Goal: Information Seeking & Learning: Learn about a topic

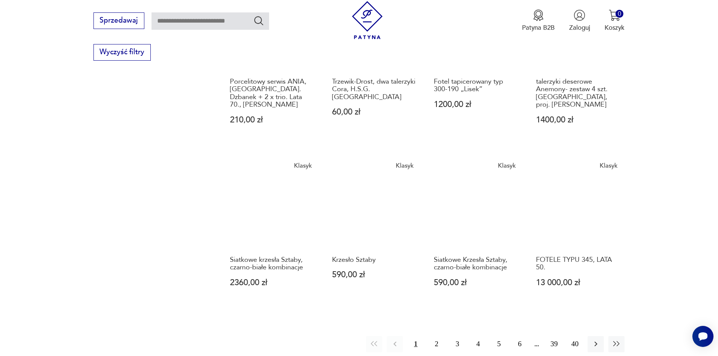
scroll to position [603, 0]
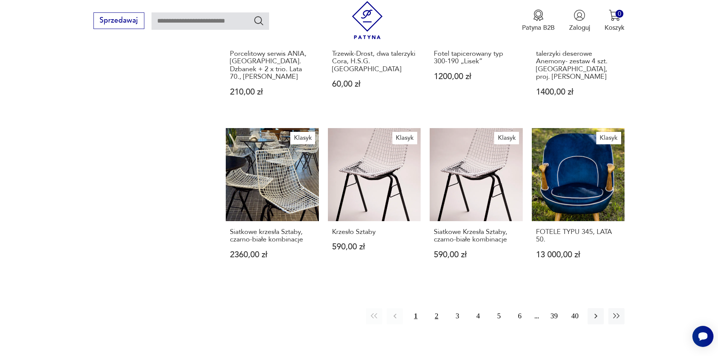
click at [444, 308] on button "2" at bounding box center [437, 316] width 16 height 16
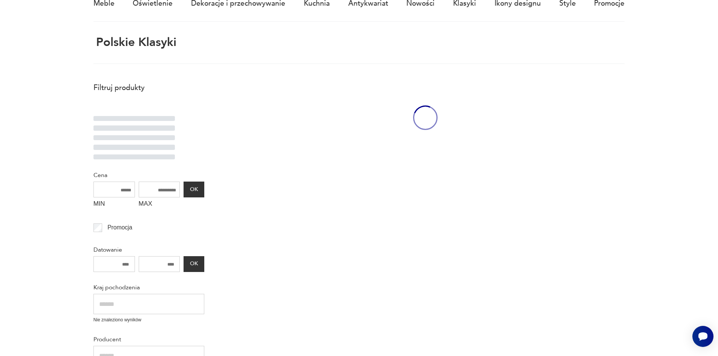
scroll to position [49, 0]
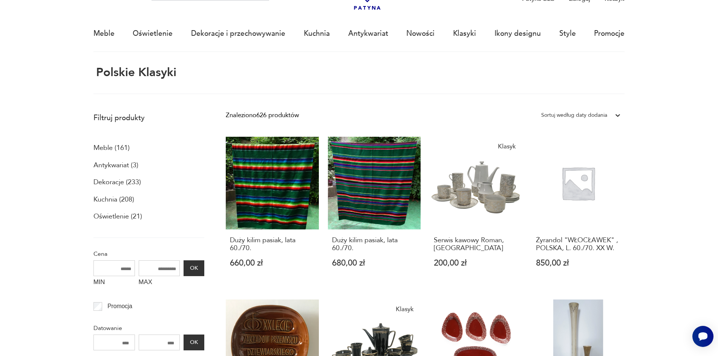
click at [93, 152] on p "Meble (161)" at bounding box center [111, 148] width 36 height 13
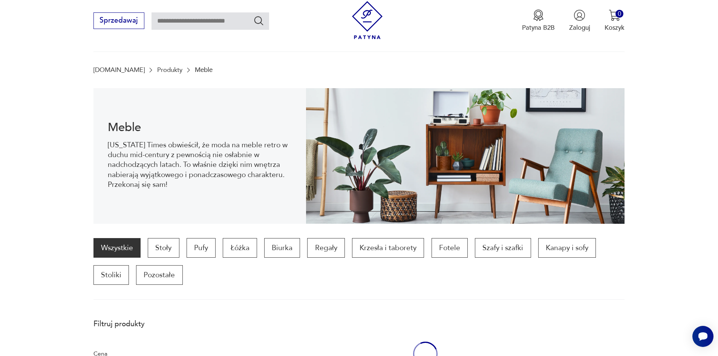
scroll to position [80, 0]
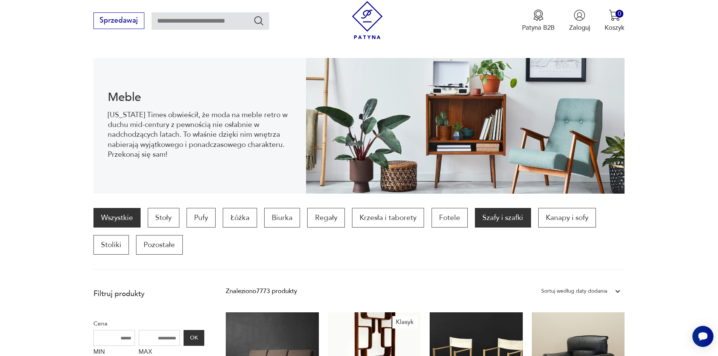
click at [495, 228] on p "Szafy i szafki" at bounding box center [503, 218] width 56 height 20
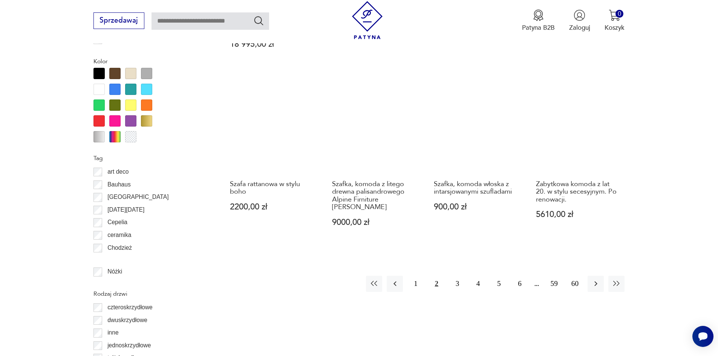
scroll to position [867, 0]
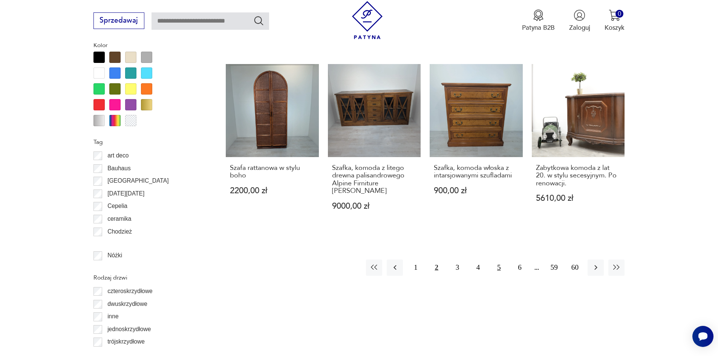
click at [507, 260] on button "5" at bounding box center [499, 268] width 16 height 16
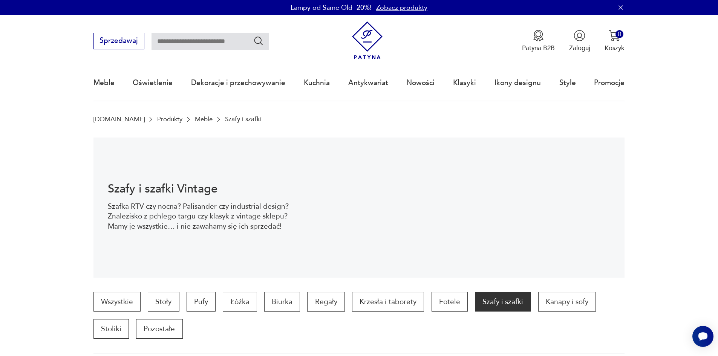
click at [152, 42] on input "text" at bounding box center [211, 41] width 118 height 17
type input "**********"
click at [253, 41] on icon "Szukaj" at bounding box center [258, 40] width 11 height 11
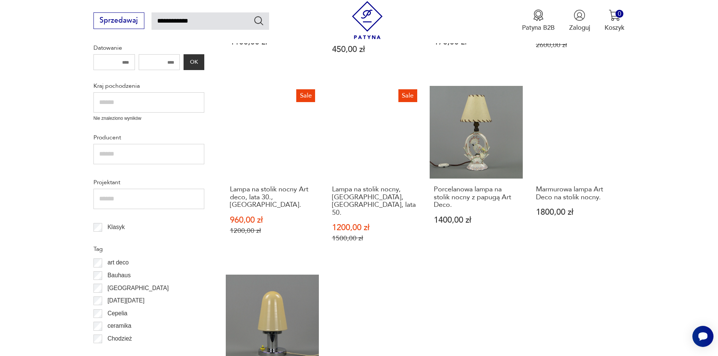
scroll to position [151, 0]
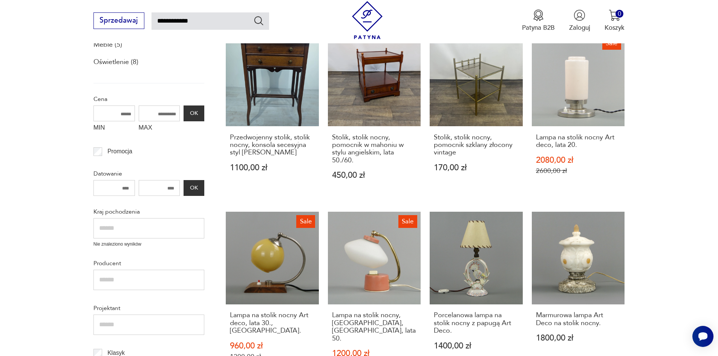
drag, startPoint x: 144, startPoint y: 20, endPoint x: 159, endPoint y: 20, distance: 15.1
click at [159, 20] on input "**********" at bounding box center [211, 20] width 118 height 17
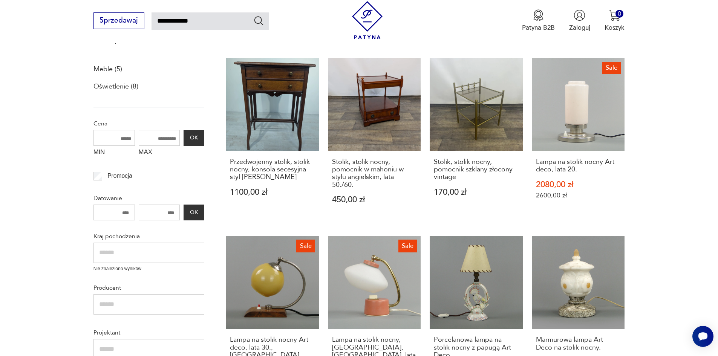
scroll to position [113, 0]
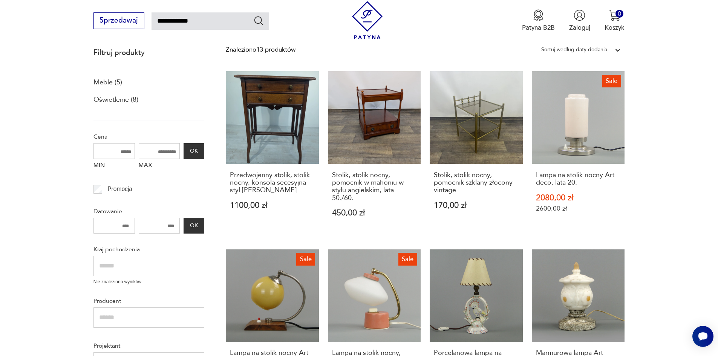
drag, startPoint x: 179, startPoint y: 21, endPoint x: 183, endPoint y: 20, distance: 4.2
click at [183, 20] on input "**********" at bounding box center [211, 20] width 118 height 17
type input "**********"
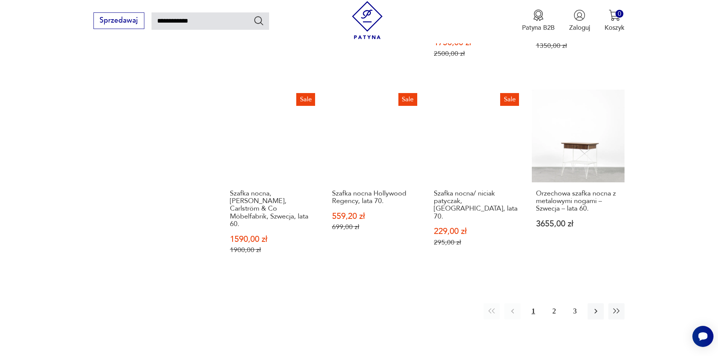
scroll to position [651, 0]
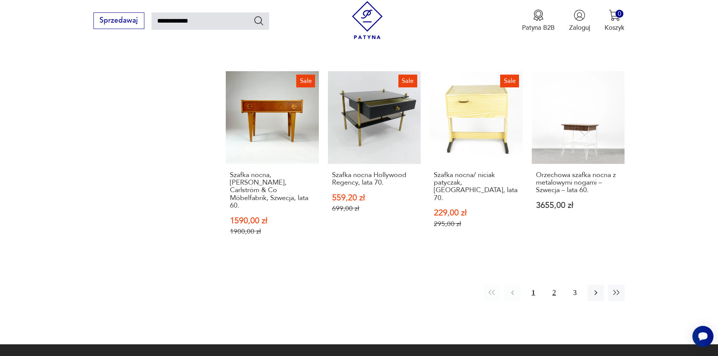
click at [562, 285] on button "2" at bounding box center [554, 293] width 16 height 16
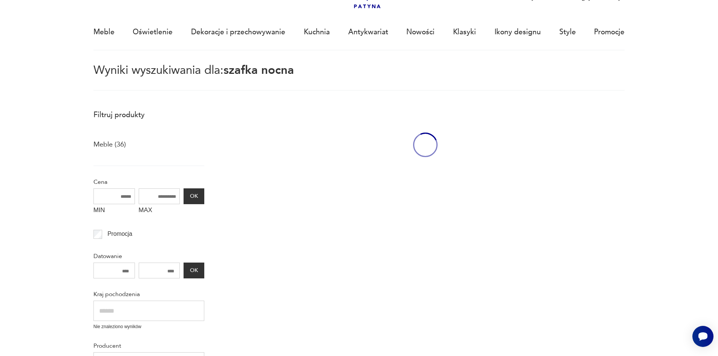
scroll to position [48, 0]
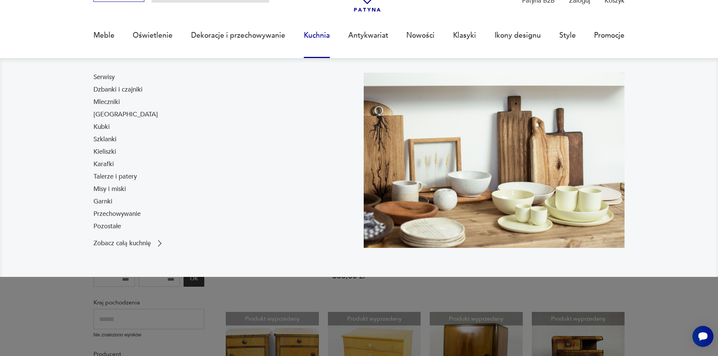
click at [310, 35] on link "Kuchnia" at bounding box center [317, 35] width 26 height 35
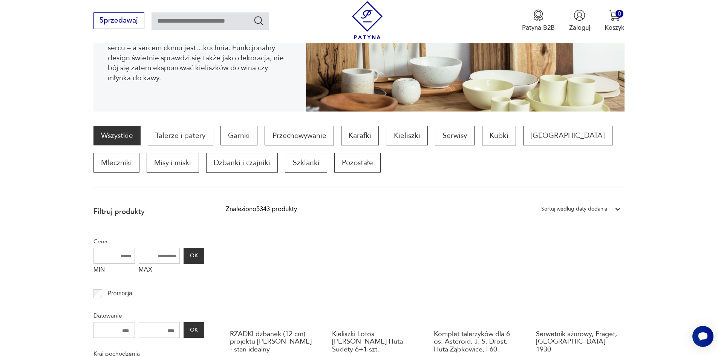
scroll to position [155, 0]
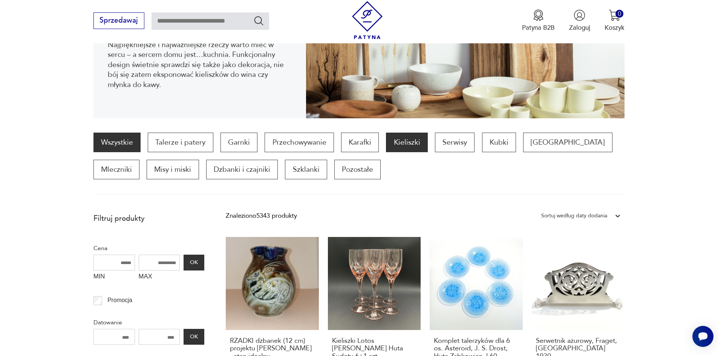
click at [402, 152] on p "Kieliszki" at bounding box center [406, 143] width 41 height 20
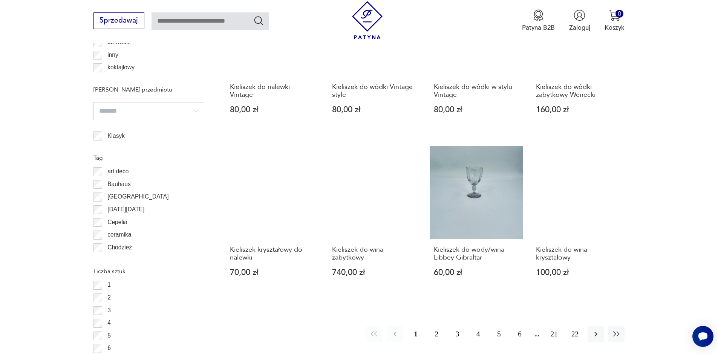
scroll to position [754, 0]
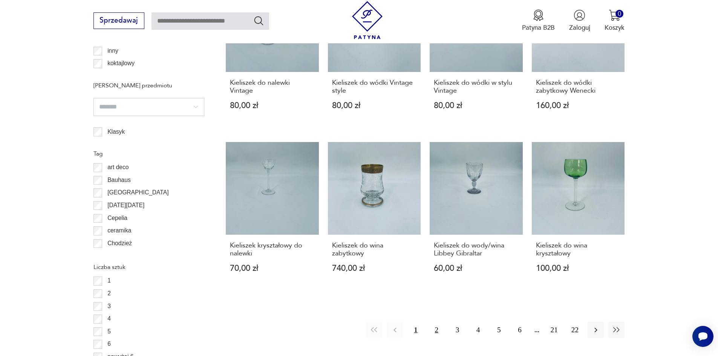
click at [442, 322] on button "2" at bounding box center [437, 330] width 16 height 16
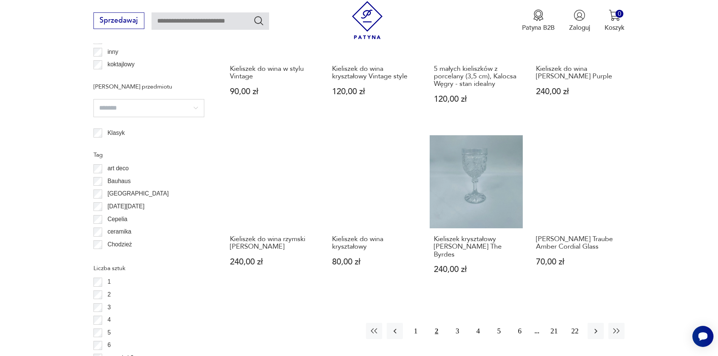
scroll to position [754, 0]
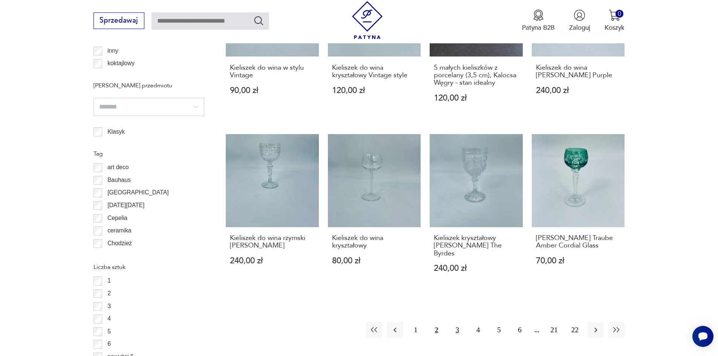
click at [464, 322] on button "3" at bounding box center [457, 330] width 16 height 16
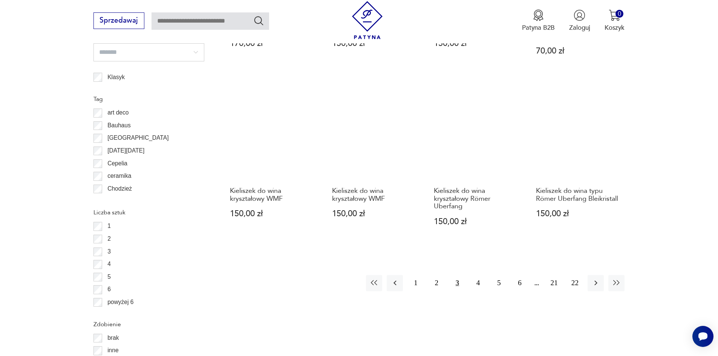
scroll to position [867, 0]
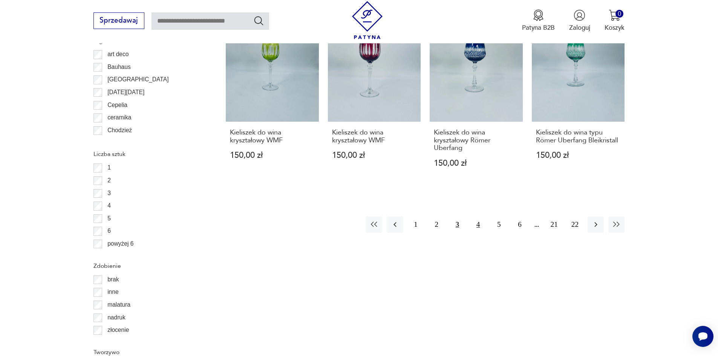
click at [484, 217] on button "4" at bounding box center [478, 225] width 16 height 16
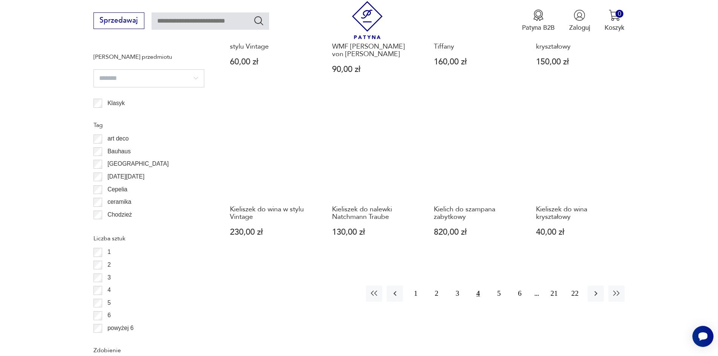
scroll to position [792, 0]
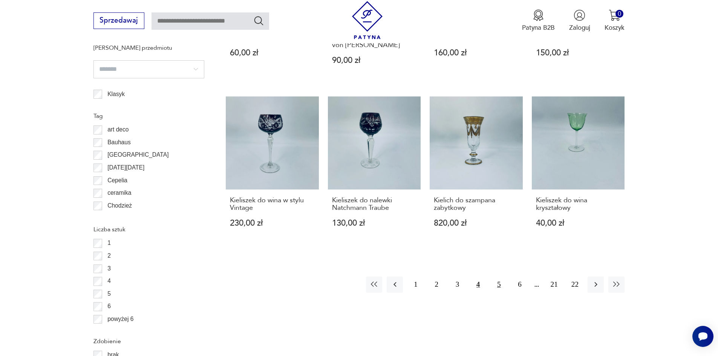
click at [507, 277] on button "5" at bounding box center [499, 285] width 16 height 16
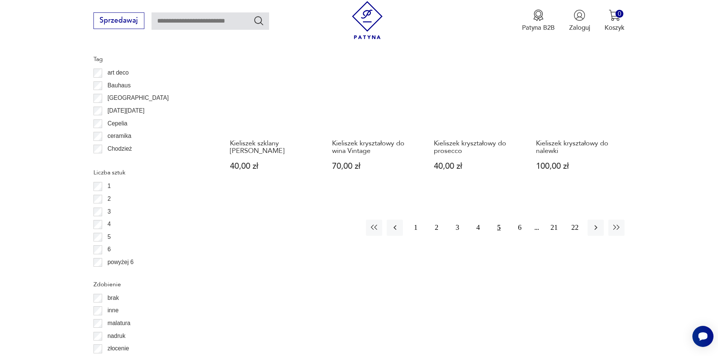
scroll to position [867, 0]
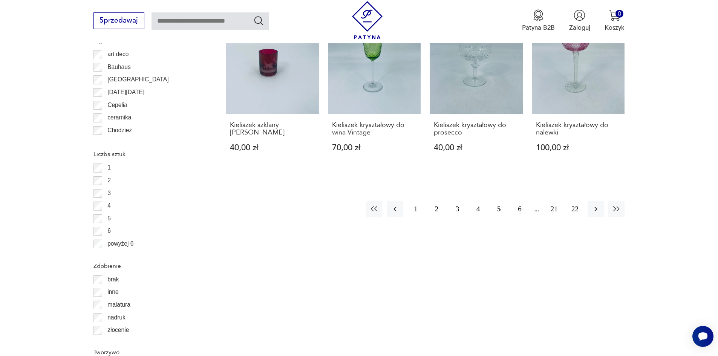
click at [528, 201] on button "6" at bounding box center [520, 209] width 16 height 16
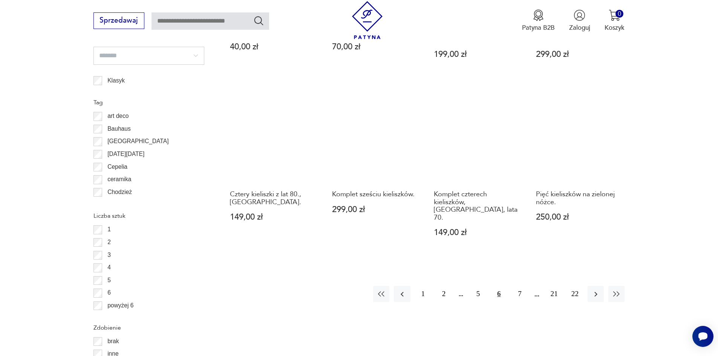
scroll to position [829, 0]
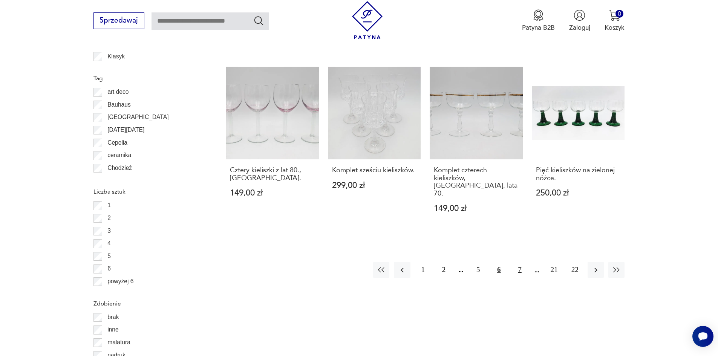
click at [527, 262] on button "7" at bounding box center [520, 270] width 16 height 16
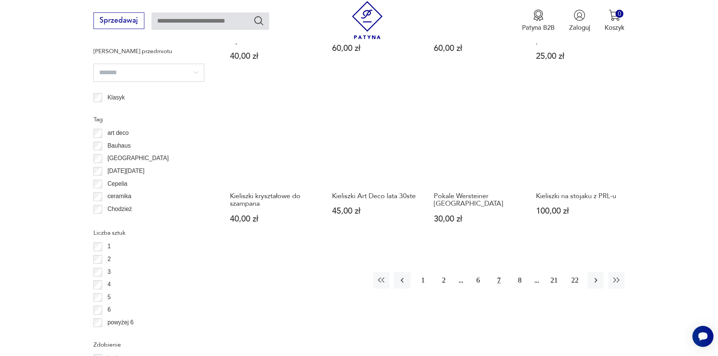
scroll to position [792, 0]
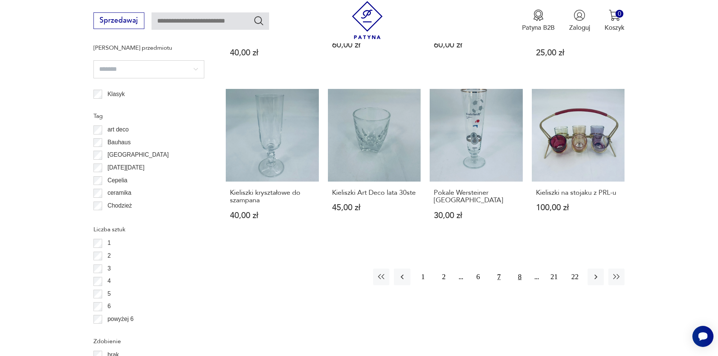
click at [527, 269] on button "8" at bounding box center [520, 277] width 16 height 16
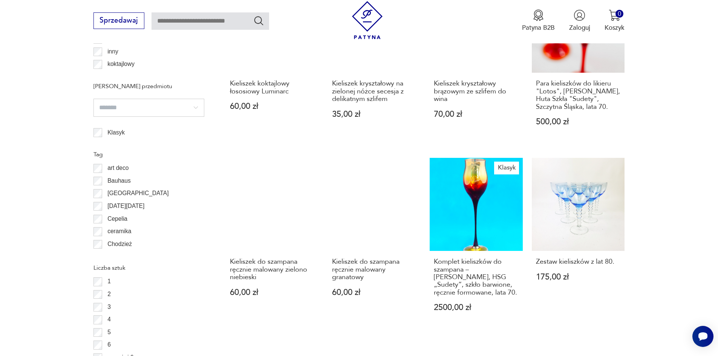
scroll to position [754, 0]
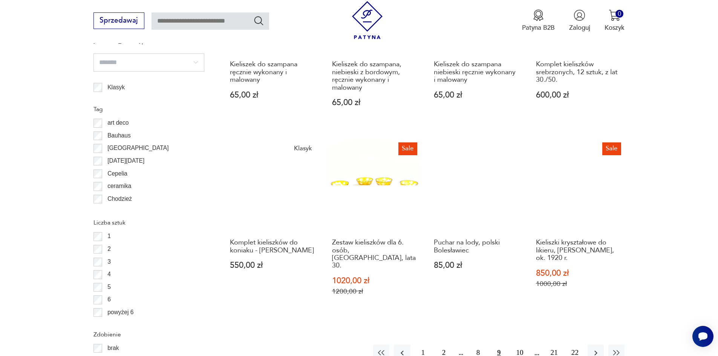
scroll to position [829, 0]
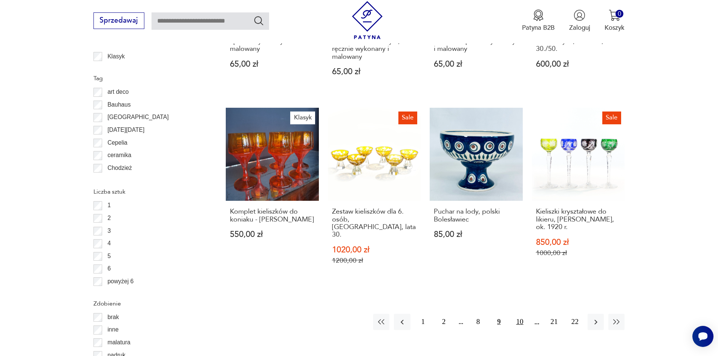
click at [528, 314] on button "10" at bounding box center [520, 322] width 16 height 16
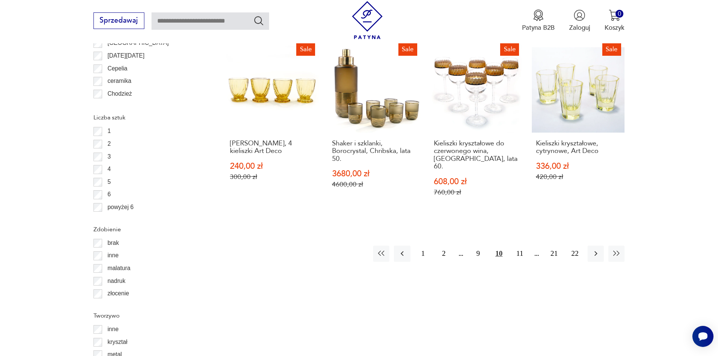
scroll to position [905, 0]
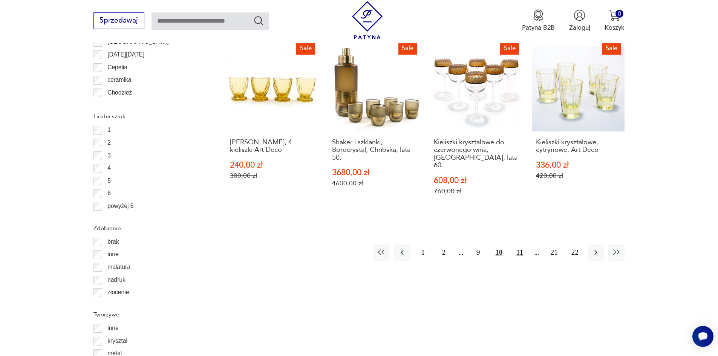
click at [528, 245] on button "11" at bounding box center [520, 253] width 16 height 16
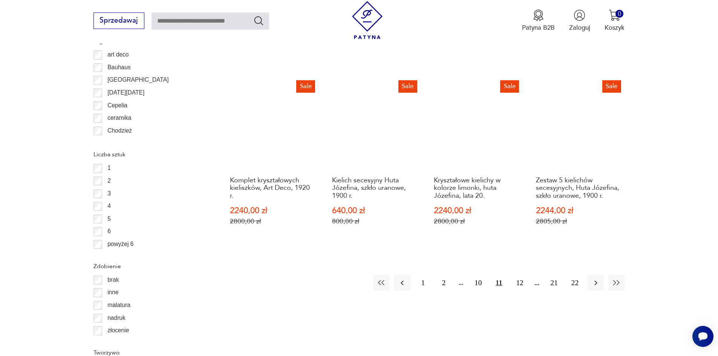
scroll to position [867, 0]
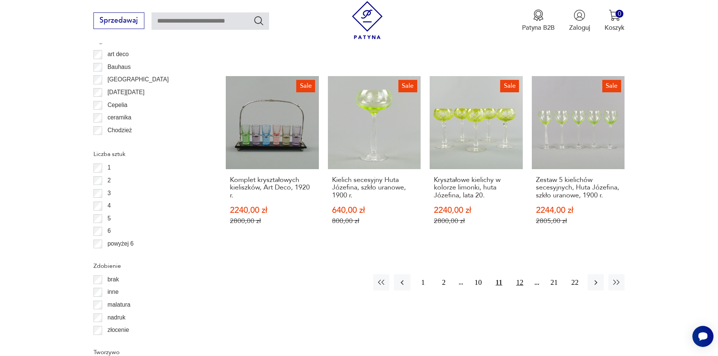
click at [528, 274] on button "12" at bounding box center [520, 282] width 16 height 16
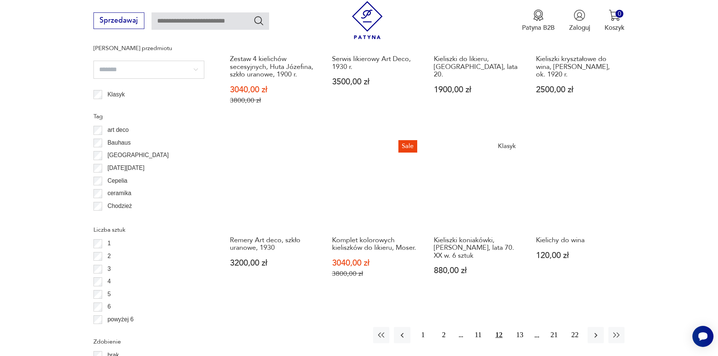
scroll to position [792, 0]
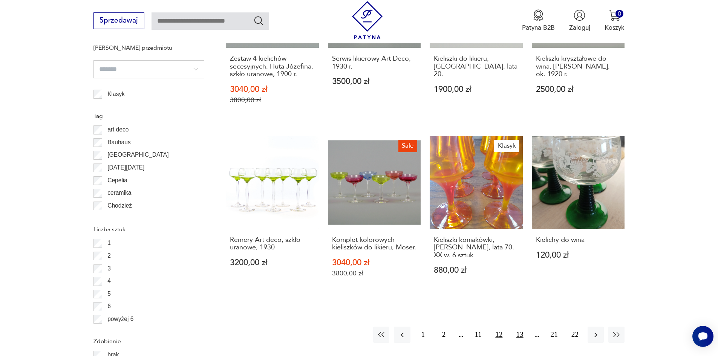
click at [528, 327] on button "13" at bounding box center [520, 335] width 16 height 16
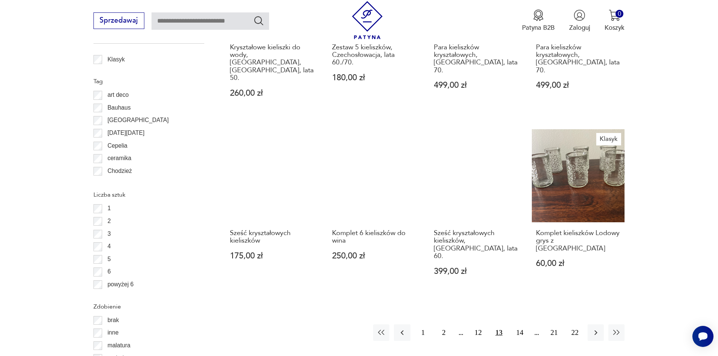
scroll to position [829, 0]
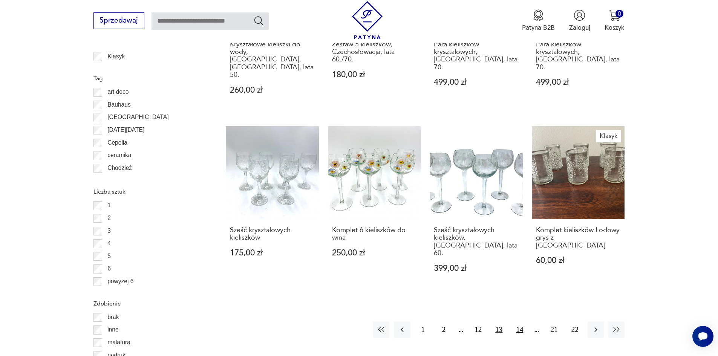
click at [528, 322] on button "14" at bounding box center [520, 330] width 16 height 16
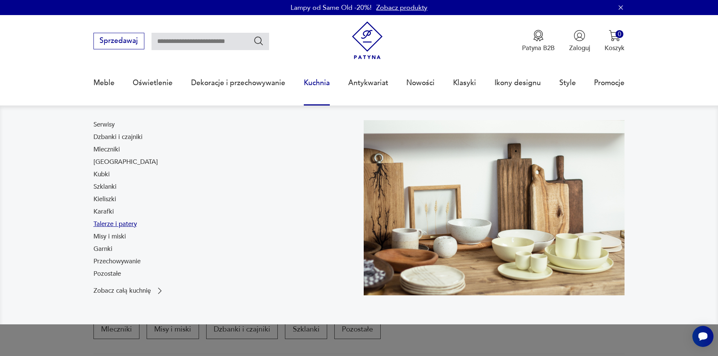
click at [93, 229] on link "Talerze i patery" at bounding box center [114, 224] width 43 height 9
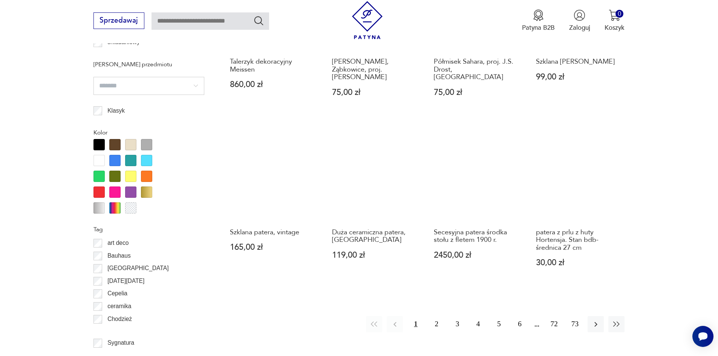
scroll to position [792, 0]
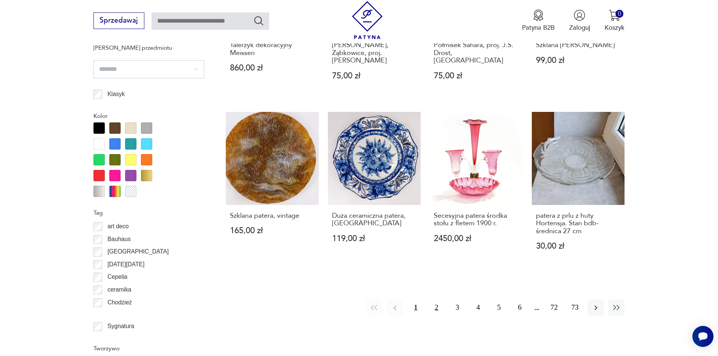
click at [442, 300] on button "2" at bounding box center [437, 308] width 16 height 16
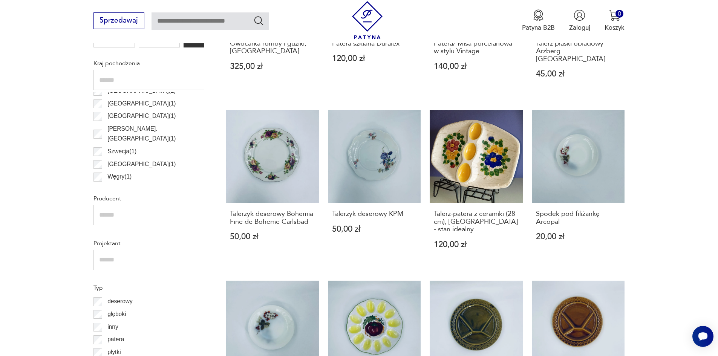
scroll to position [130, 0]
click at [139, 140] on p "[PERSON_NAME]. [GEOGRAPHIC_DATA] ( 1 )" at bounding box center [155, 130] width 97 height 20
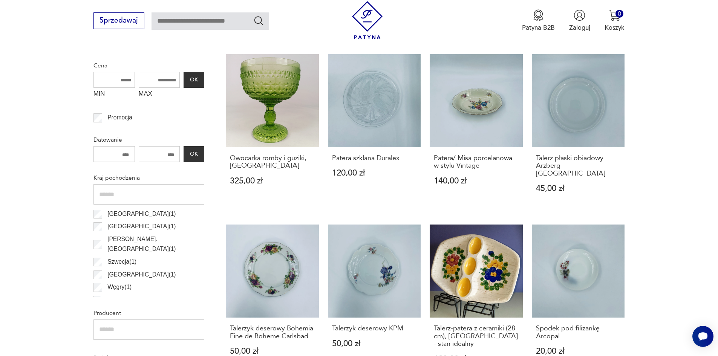
scroll to position [264, 0]
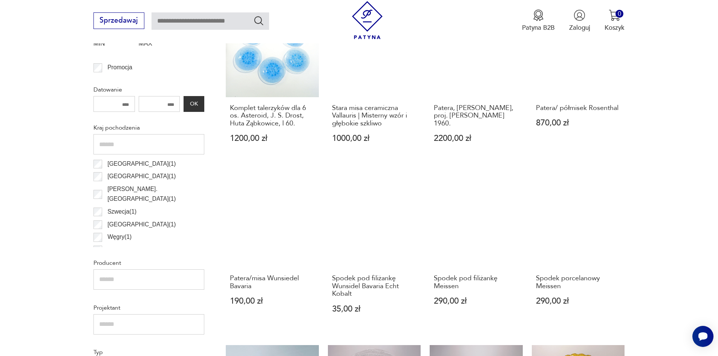
scroll to position [415, 0]
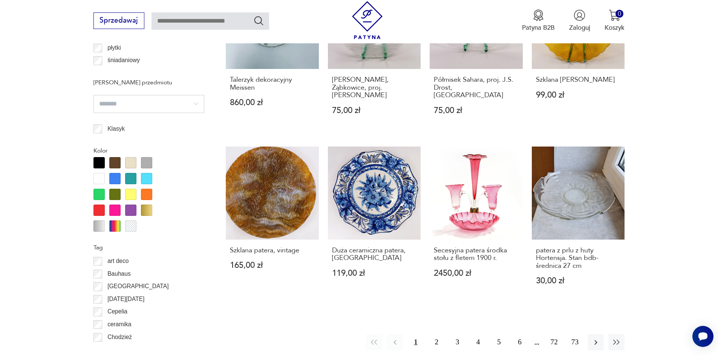
scroll to position [792, 0]
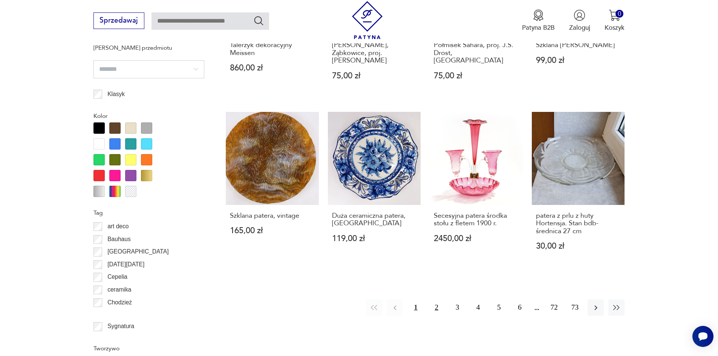
click at [442, 300] on button "2" at bounding box center [437, 308] width 16 height 16
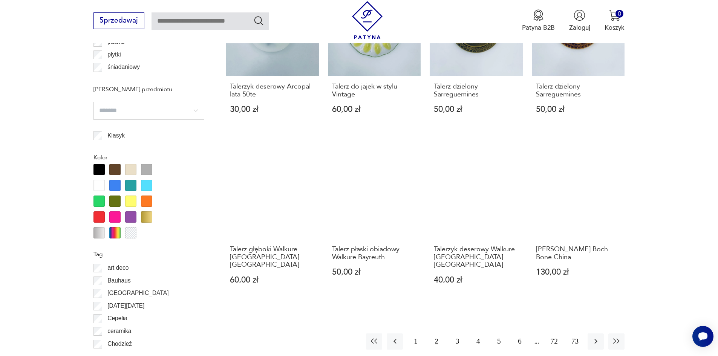
scroll to position [754, 0]
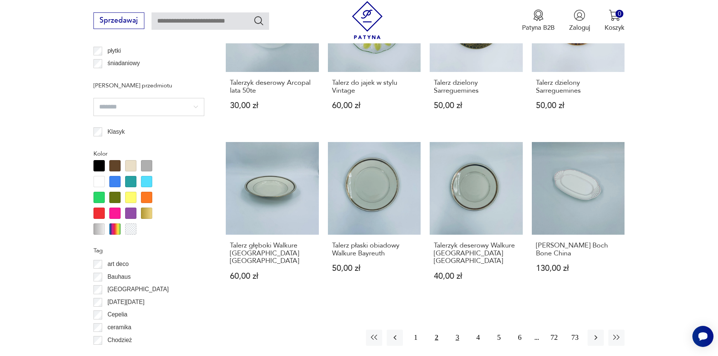
click at [465, 330] on button "3" at bounding box center [457, 338] width 16 height 16
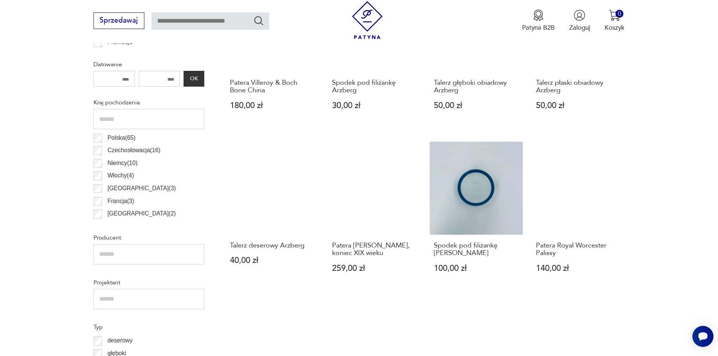
scroll to position [415, 0]
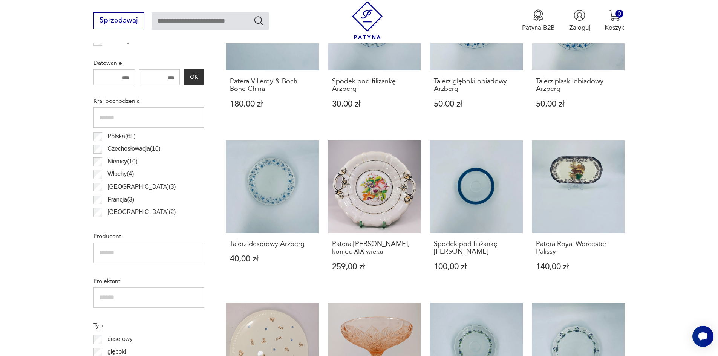
click at [152, 19] on input "text" at bounding box center [211, 20] width 118 height 17
type input "**********"
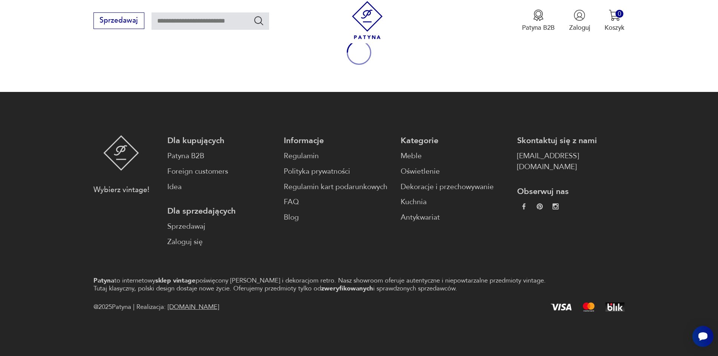
type input "**********"
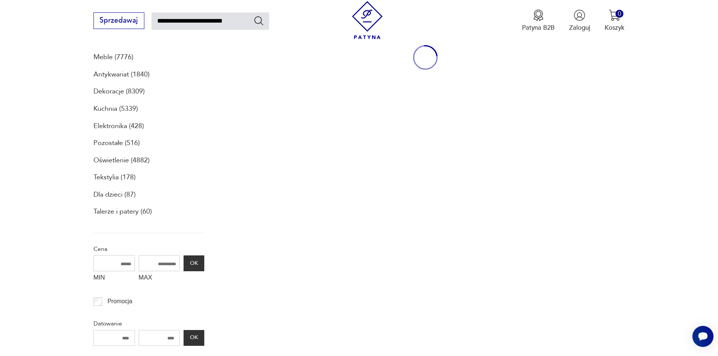
scroll to position [136, 0]
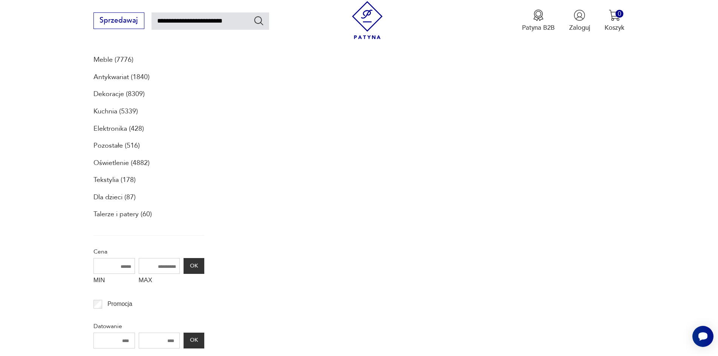
click at [95, 118] on p "Kuchnia (5339)" at bounding box center [115, 111] width 44 height 13
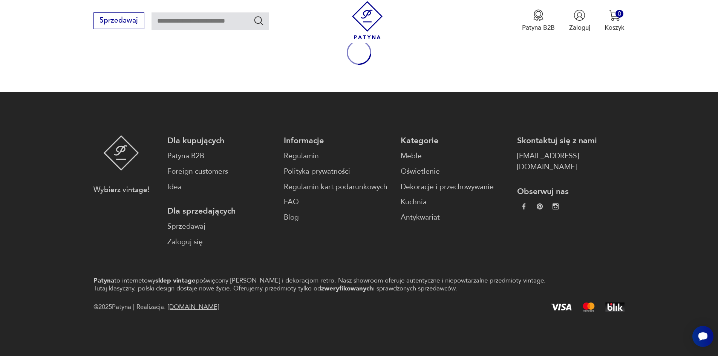
type input "**********"
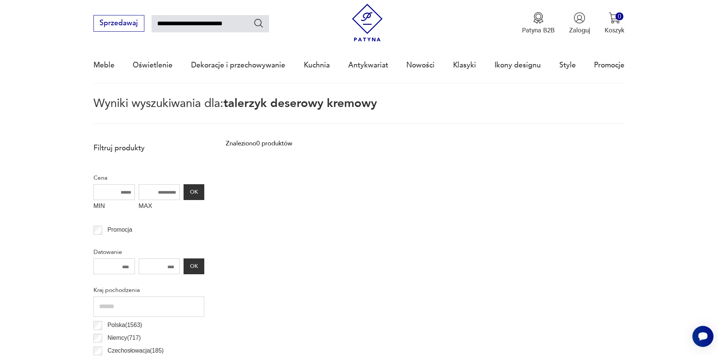
scroll to position [10, 0]
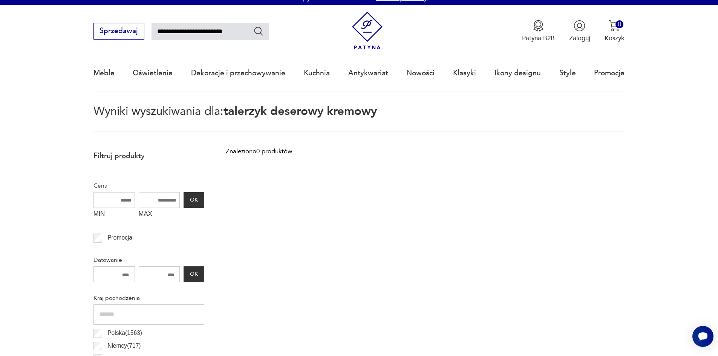
drag, startPoint x: 227, startPoint y: 33, endPoint x: 55, endPoint y: 15, distance: 172.9
click at [55, 15] on nav "**********" at bounding box center [359, 48] width 718 height 86
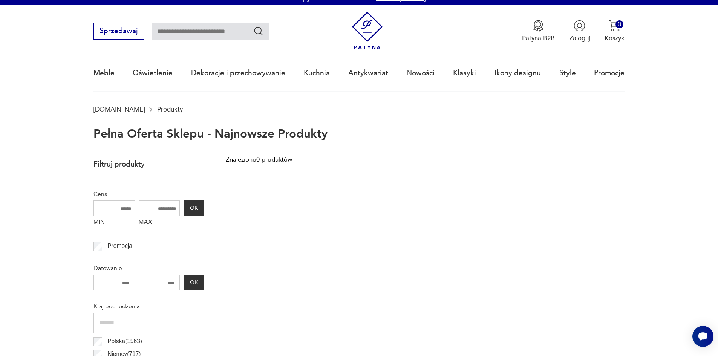
scroll to position [56, 0]
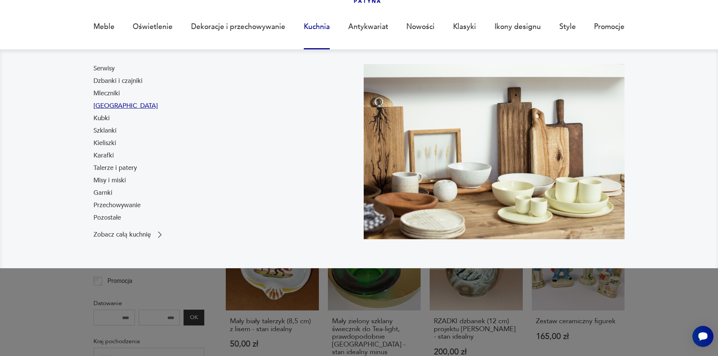
click at [93, 110] on link "[GEOGRAPHIC_DATA]" at bounding box center [125, 105] width 64 height 9
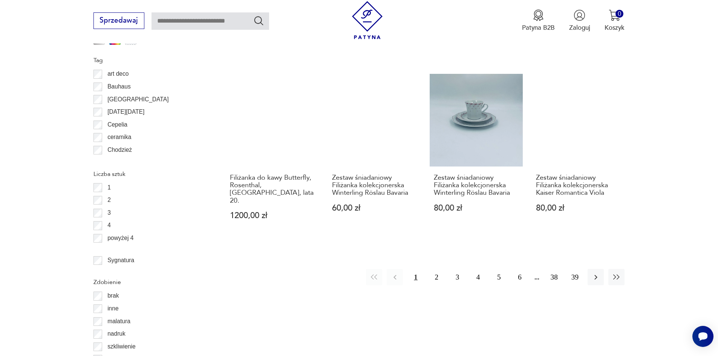
scroll to position [861, 0]
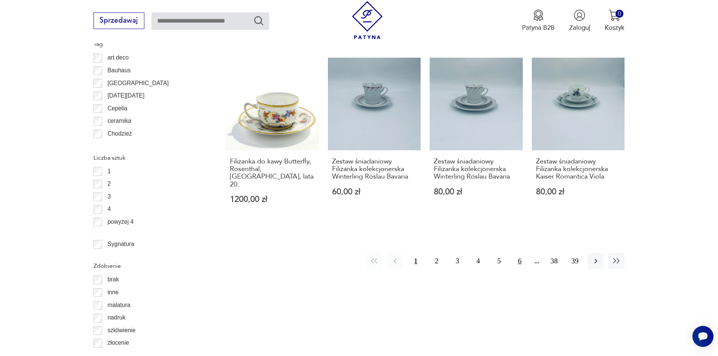
click at [528, 253] on button "6" at bounding box center [520, 261] width 16 height 16
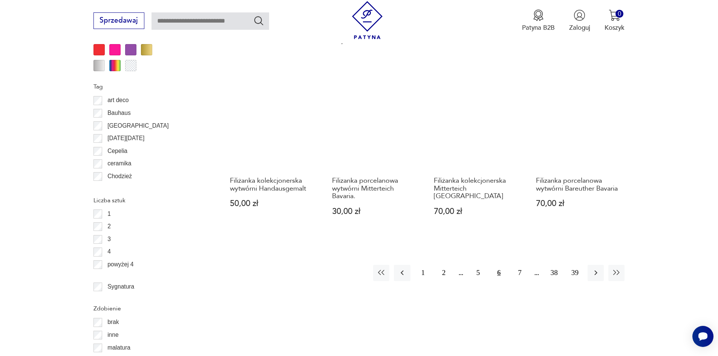
scroll to position [829, 0]
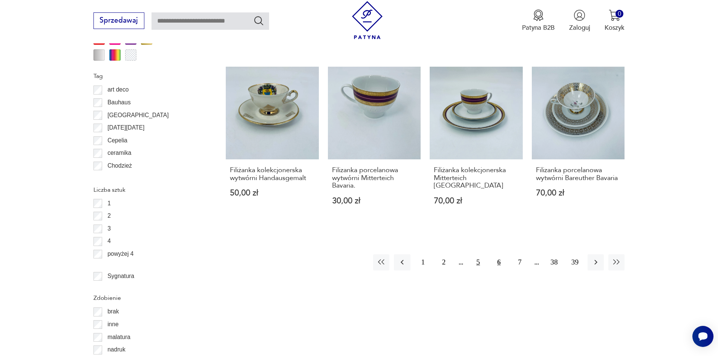
click at [486, 257] on button "5" at bounding box center [478, 262] width 16 height 16
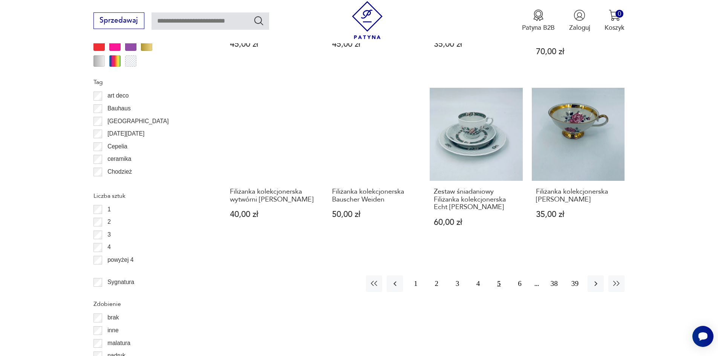
scroll to position [829, 0]
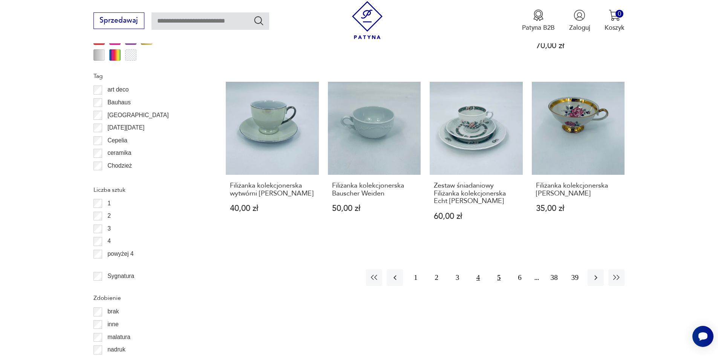
click at [486, 281] on button "4" at bounding box center [478, 278] width 16 height 16
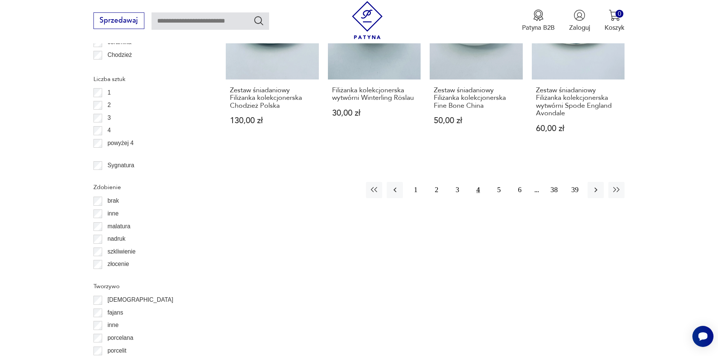
scroll to position [943, 0]
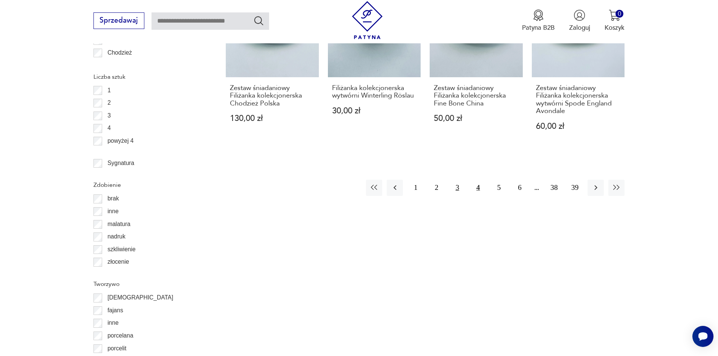
click at [464, 180] on button "3" at bounding box center [457, 188] width 16 height 16
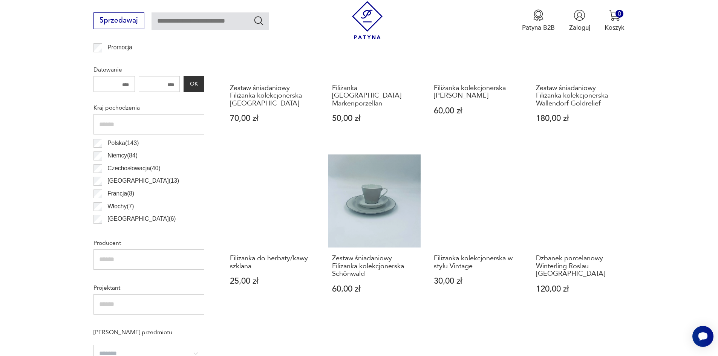
scroll to position [415, 0]
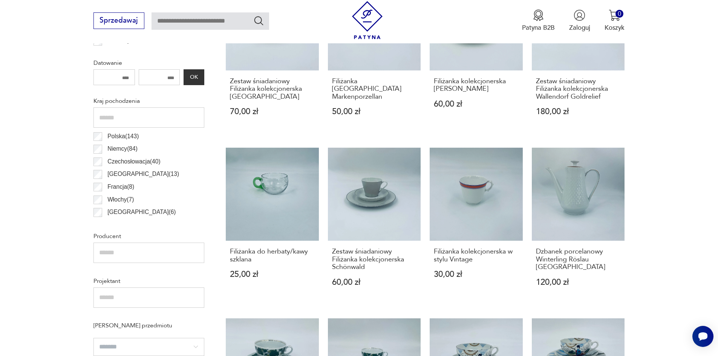
click at [152, 20] on input "text" at bounding box center [211, 20] width 118 height 17
type input "*********"
click at [253, 19] on icon "Szukaj" at bounding box center [258, 20] width 11 height 11
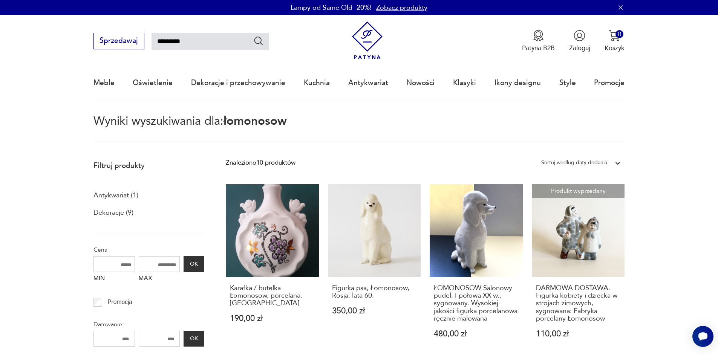
drag, startPoint x: 145, startPoint y: 41, endPoint x: 195, endPoint y: 37, distance: 50.7
click at [195, 37] on input "*********" at bounding box center [211, 41] width 118 height 17
type input "*********"
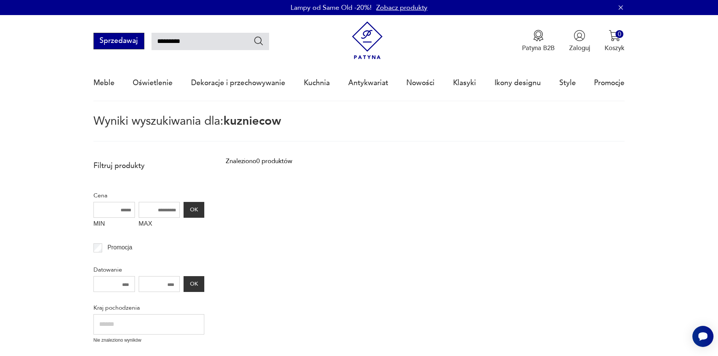
drag, startPoint x: 175, startPoint y: 43, endPoint x: 124, endPoint y: 41, distance: 51.3
click at [124, 41] on div "Sprzedawaj *********" at bounding box center [181, 41] width 176 height 17
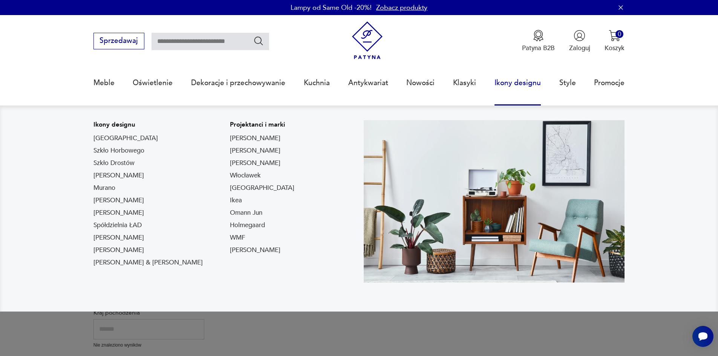
click at [532, 83] on link "Ikony designu" at bounding box center [518, 83] width 46 height 35
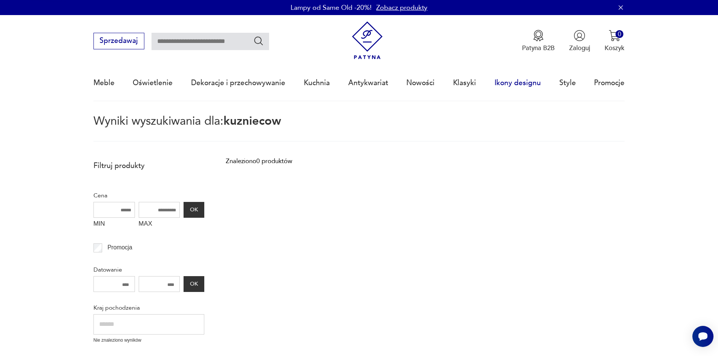
click at [532, 83] on link "Ikony designu" at bounding box center [518, 83] width 46 height 35
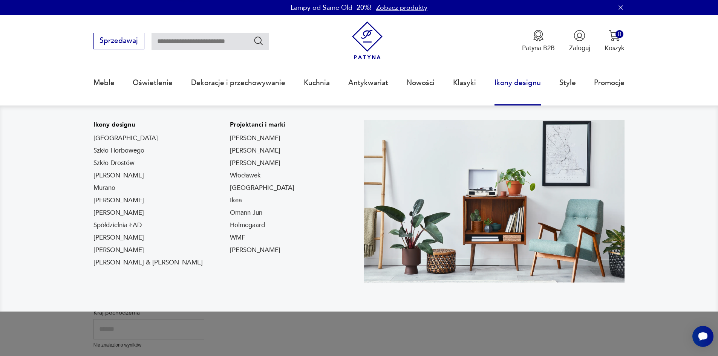
click at [540, 83] on link "Ikony designu" at bounding box center [518, 83] width 46 height 35
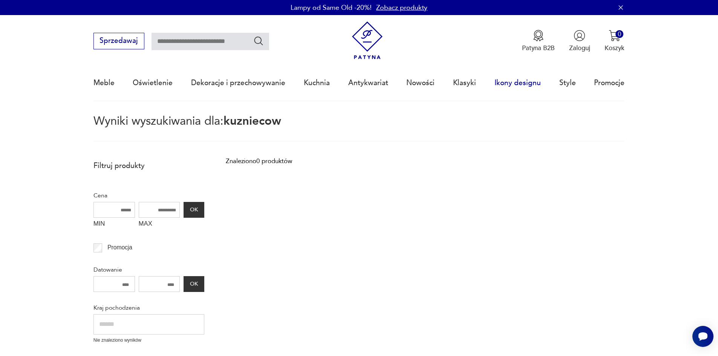
click at [540, 83] on link "Ikony designu" at bounding box center [518, 83] width 46 height 35
type input "*********"
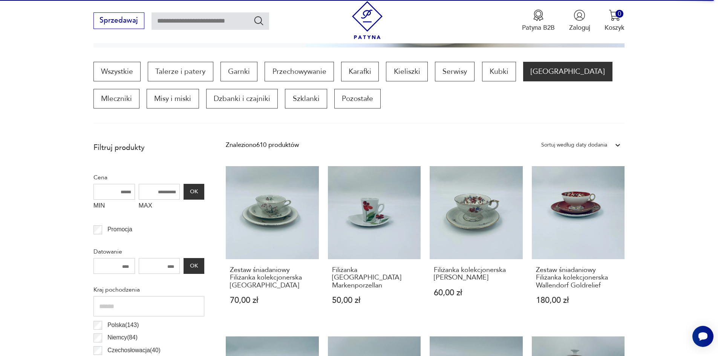
scroll to position [226, 0]
click at [147, 107] on p "Misy i miski" at bounding box center [173, 99] width 52 height 20
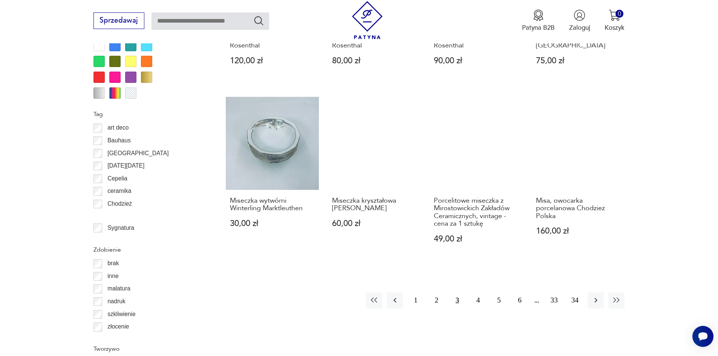
scroll to position [792, 0]
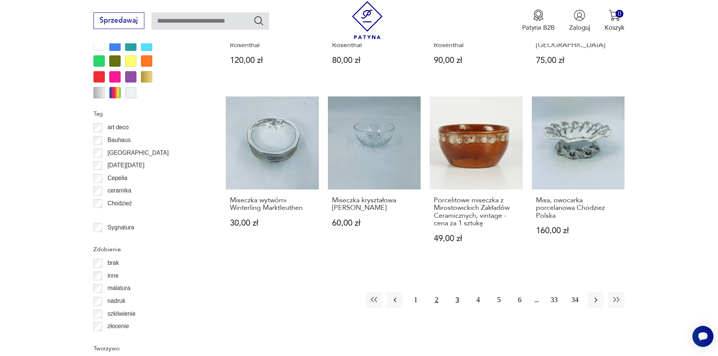
click at [443, 294] on button "2" at bounding box center [437, 300] width 16 height 16
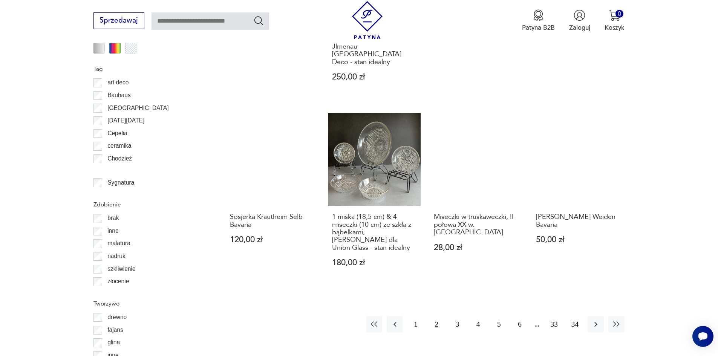
scroll to position [867, 0]
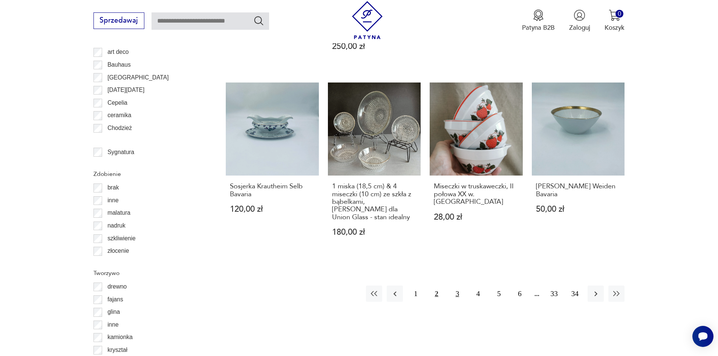
click at [465, 286] on button "3" at bounding box center [457, 294] width 16 height 16
click at [485, 286] on button "4" at bounding box center [478, 294] width 16 height 16
click at [486, 286] on button "4" at bounding box center [478, 294] width 16 height 16
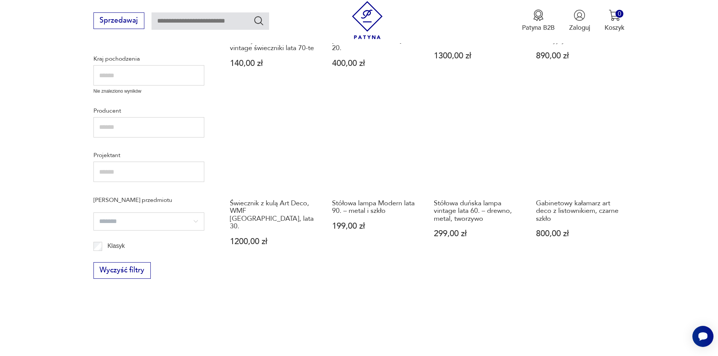
scroll to position [464, 0]
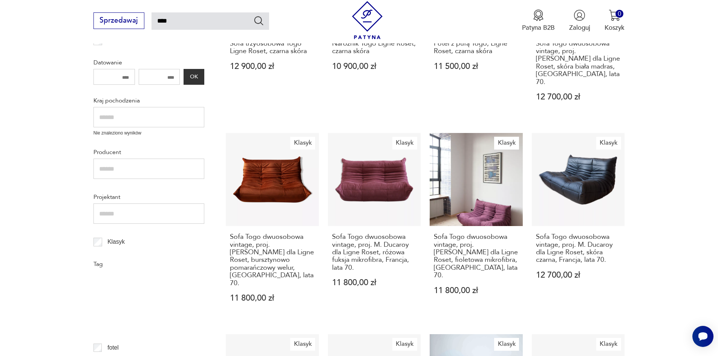
scroll to position [226, 0]
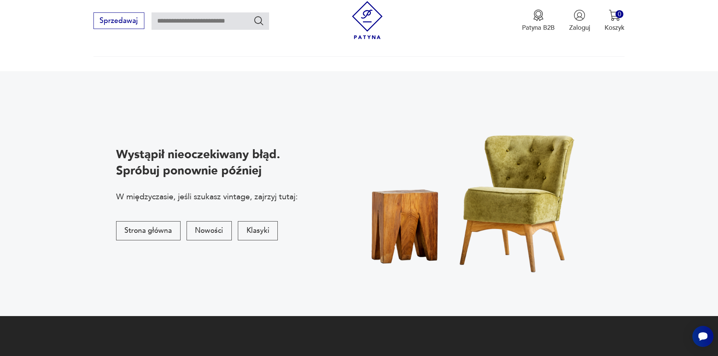
scroll to position [31, 0]
